Goal: Information Seeking & Learning: Learn about a topic

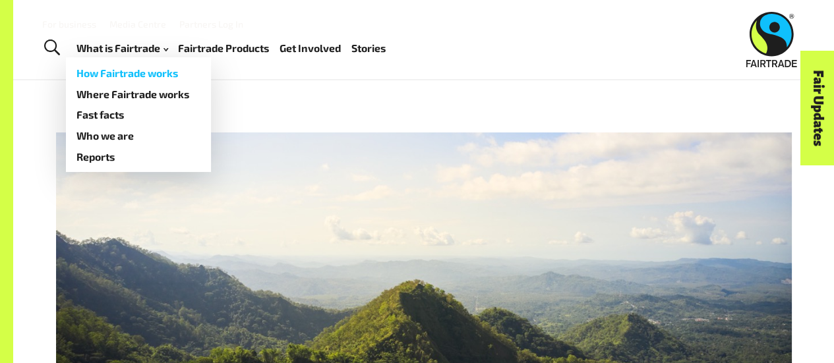
click at [156, 76] on link "How Fairtrade works" at bounding box center [138, 73] width 145 height 21
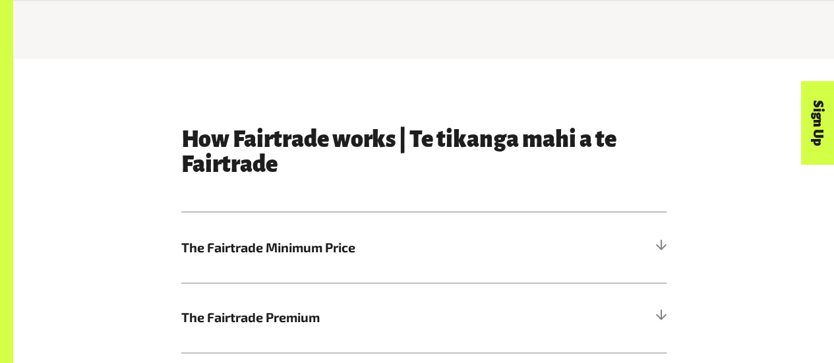
scroll to position [611, 0]
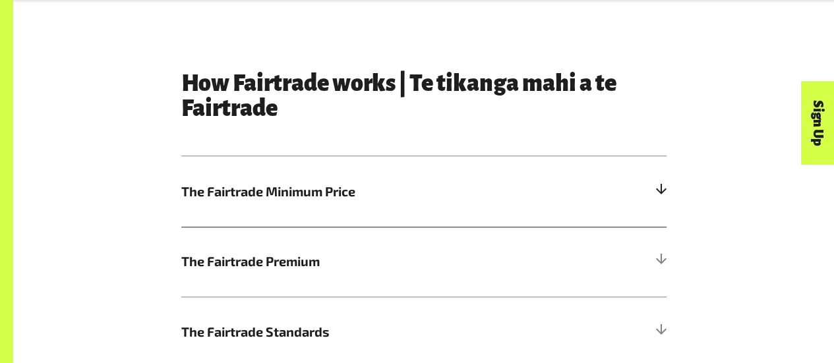
click at [662, 196] on div at bounding box center [661, 192] width 12 height 12
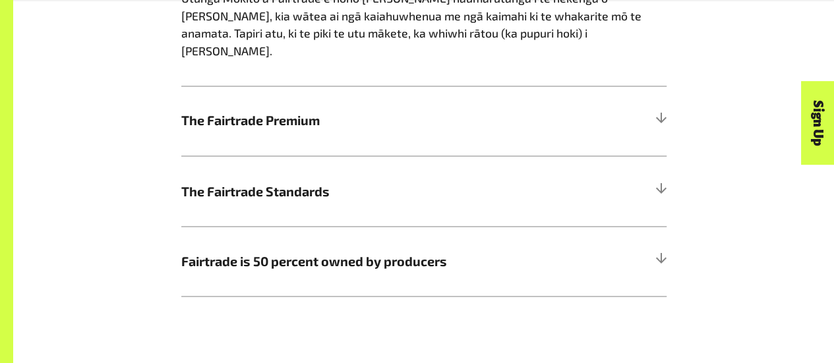
scroll to position [1075, 0]
click at [663, 114] on div at bounding box center [661, 120] width 12 height 12
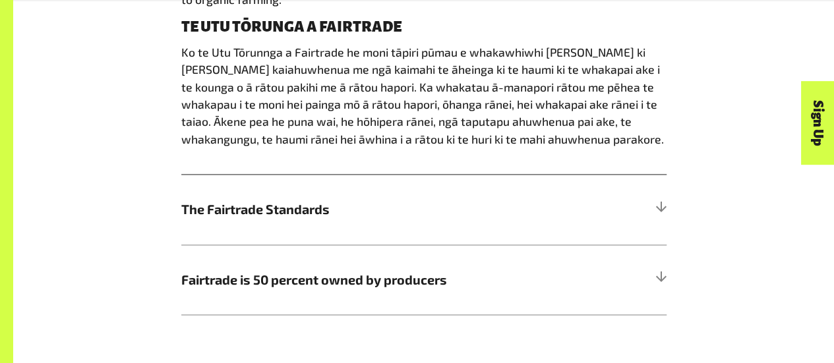
scroll to position [1005, 0]
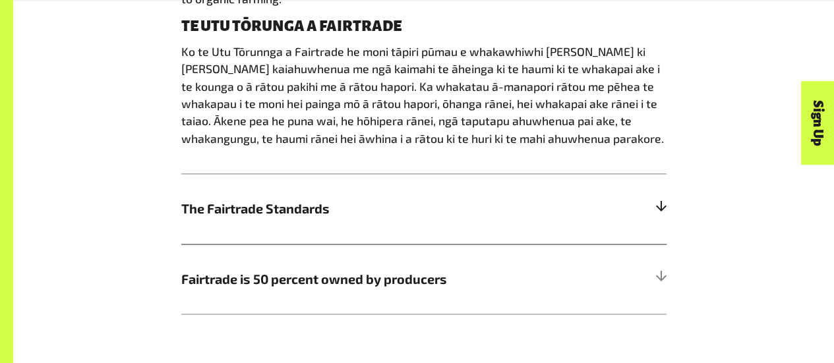
click at [661, 208] on div at bounding box center [661, 209] width 12 height 12
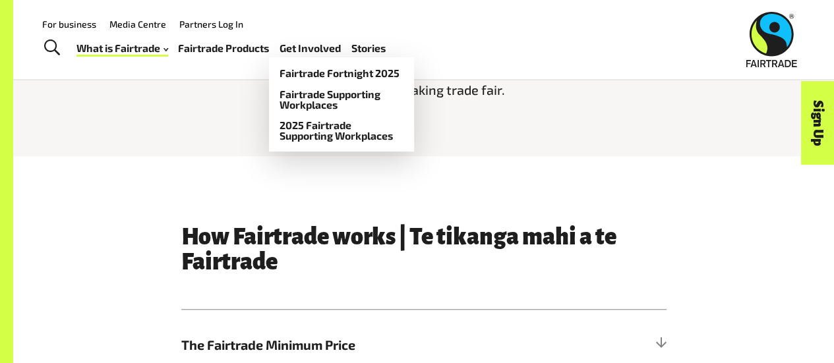
scroll to position [450, 0]
